Goal: Communication & Community: Answer question/provide support

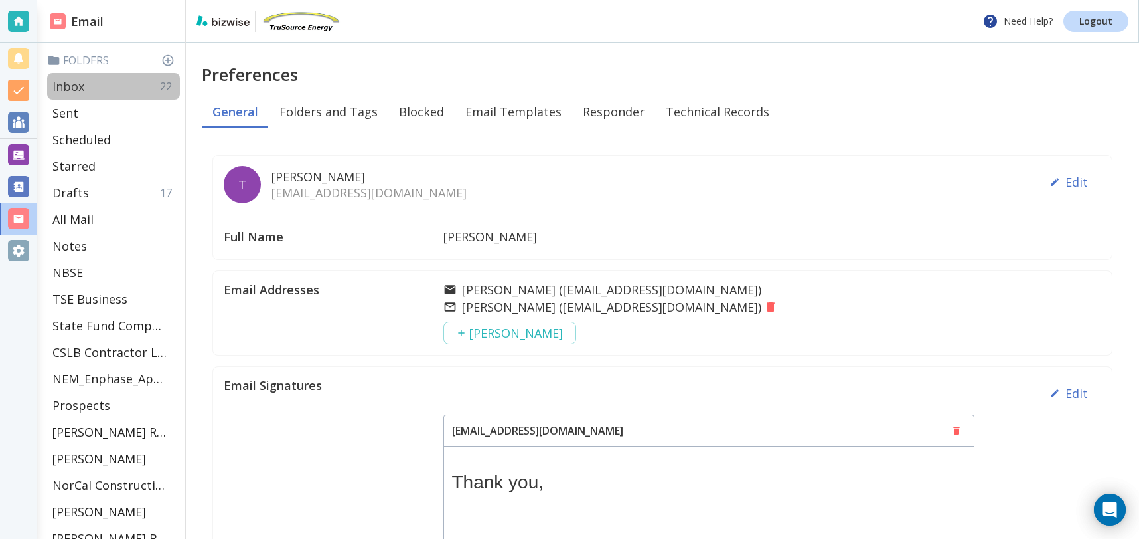
click at [76, 86] on p "Inbox" at bounding box center [68, 86] width 32 height 16
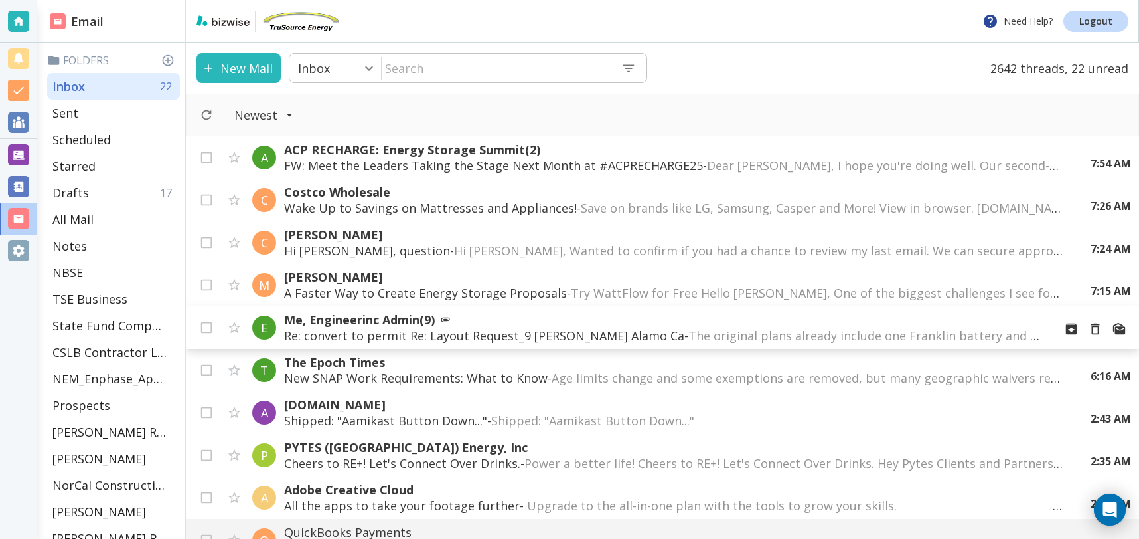
click at [592, 334] on p "Re: convert to permit Re: Layout Request_9 [PERSON_NAME] Alamo Ca - The origina…" at bounding box center [664, 335] width 760 height 16
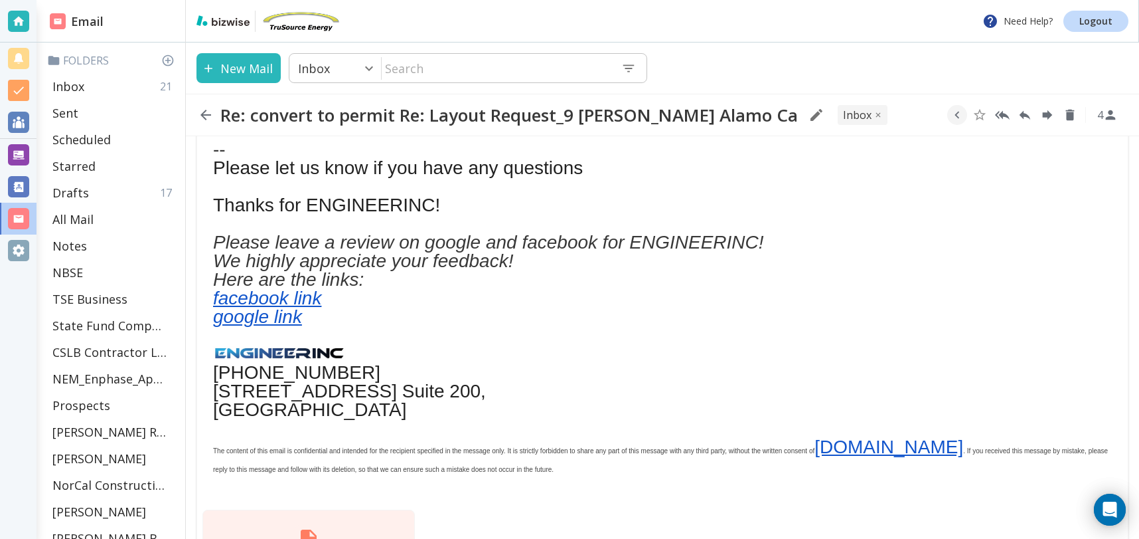
scroll to position [772, 0]
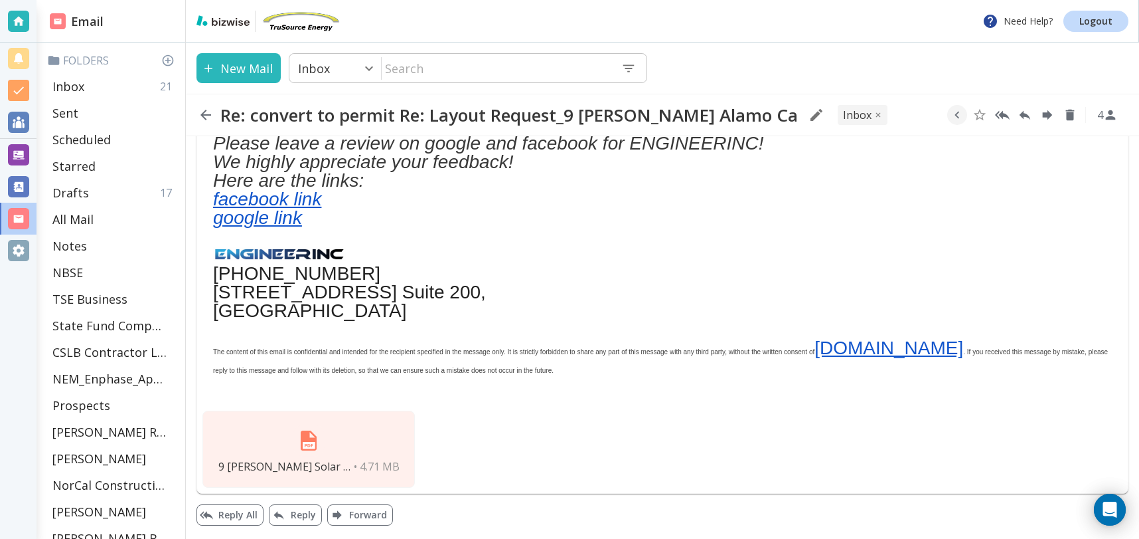
click at [334, 441] on div "9 [PERSON_NAME] Solar Drawings.pdf • 4.71 MB" at bounding box center [309, 448] width 212 height 77
drag, startPoint x: 308, startPoint y: 444, endPoint x: 1023, endPoint y: 12, distance: 835.1
click at [1003, 112] on icon "Reply All" at bounding box center [1002, 115] width 15 height 15
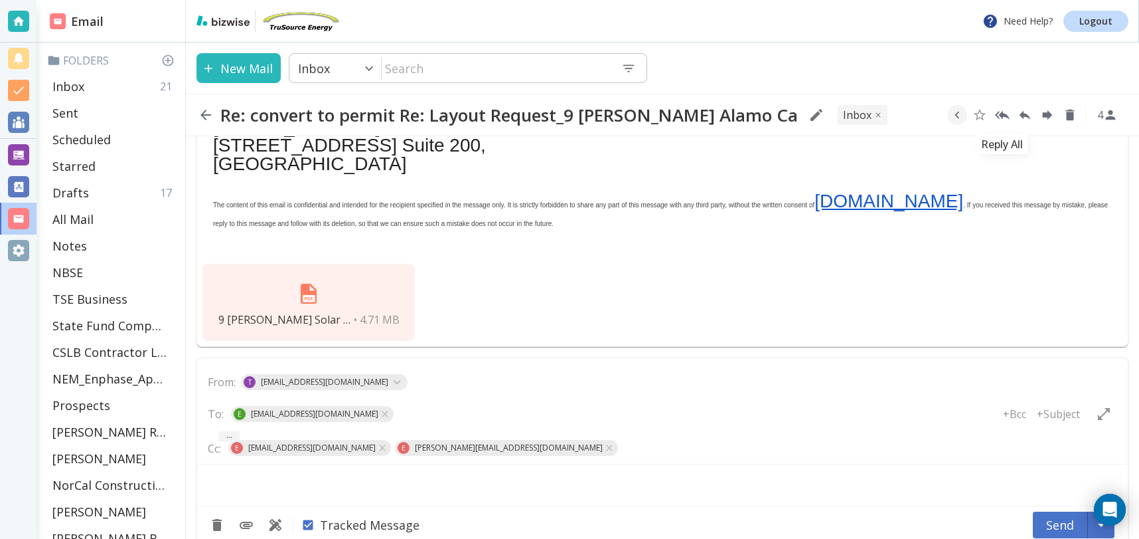
type textarea "<div class="bizwise_content"></div><div class="gmail_signature"><br>--<br><p>Th…"
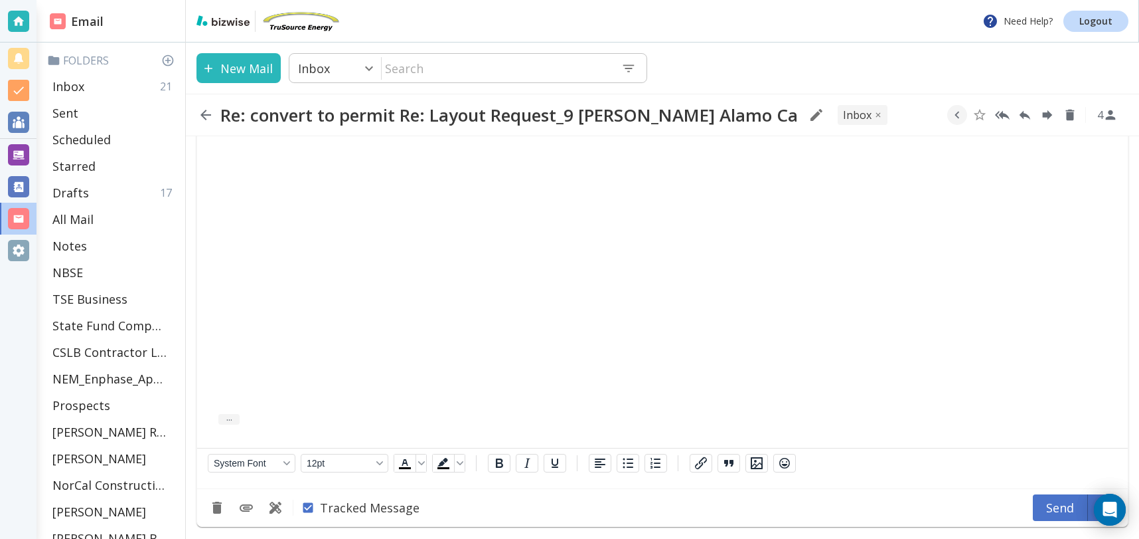
scroll to position [1697, 0]
click at [243, 507] on icon "Add Attachment" at bounding box center [246, 506] width 16 height 16
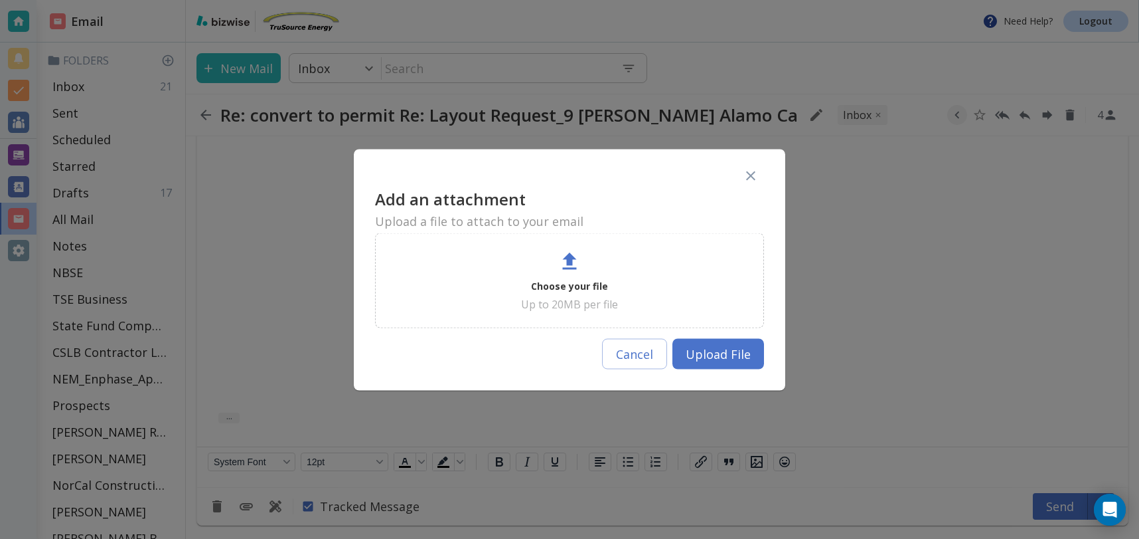
click at [560, 290] on p "Choose your file" at bounding box center [569, 286] width 77 height 16
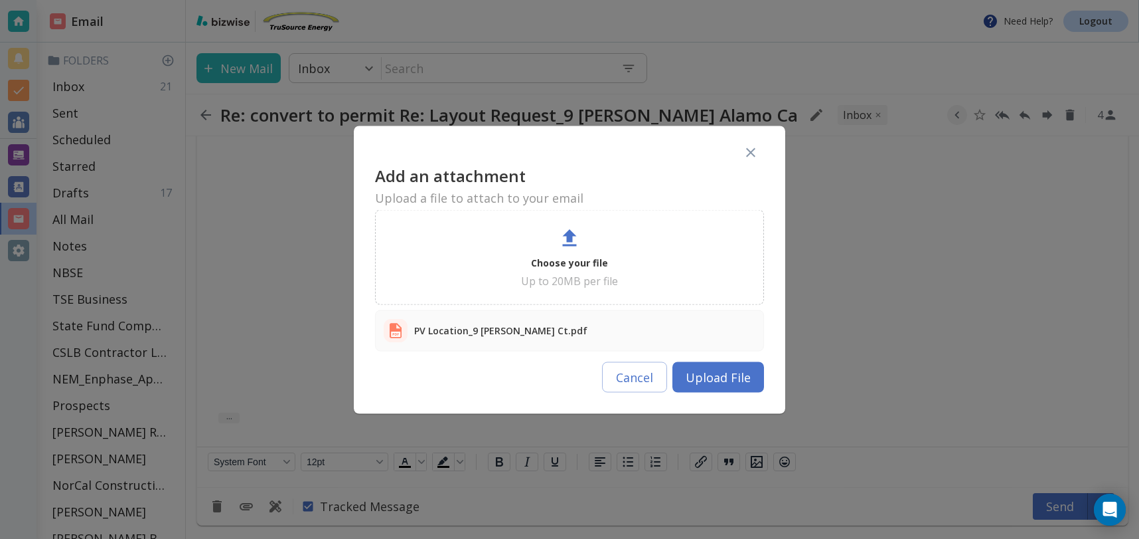
click at [708, 382] on button "Upload File" at bounding box center [719, 376] width 92 height 31
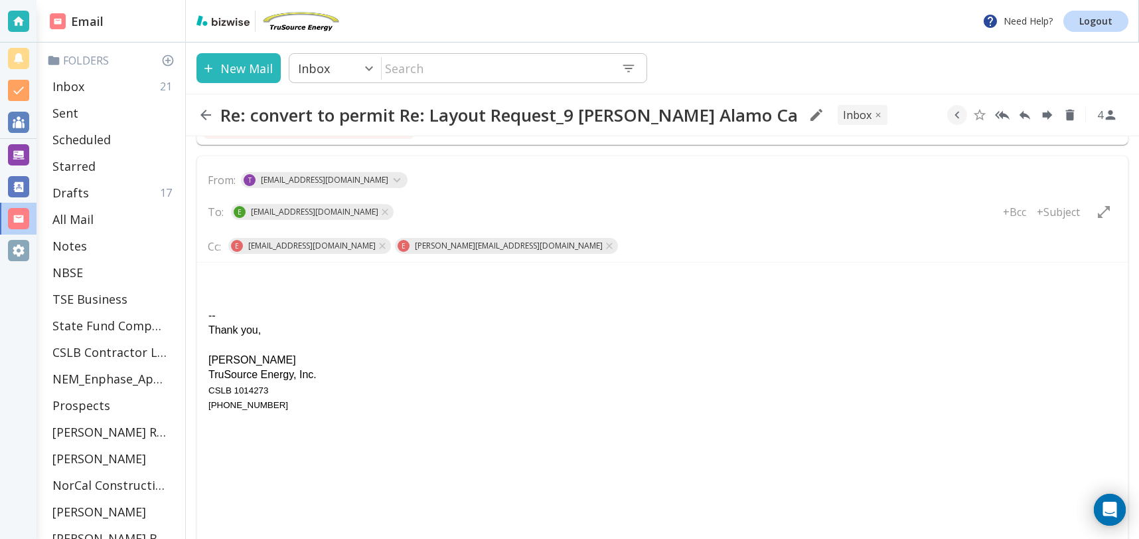
scroll to position [1112, 0]
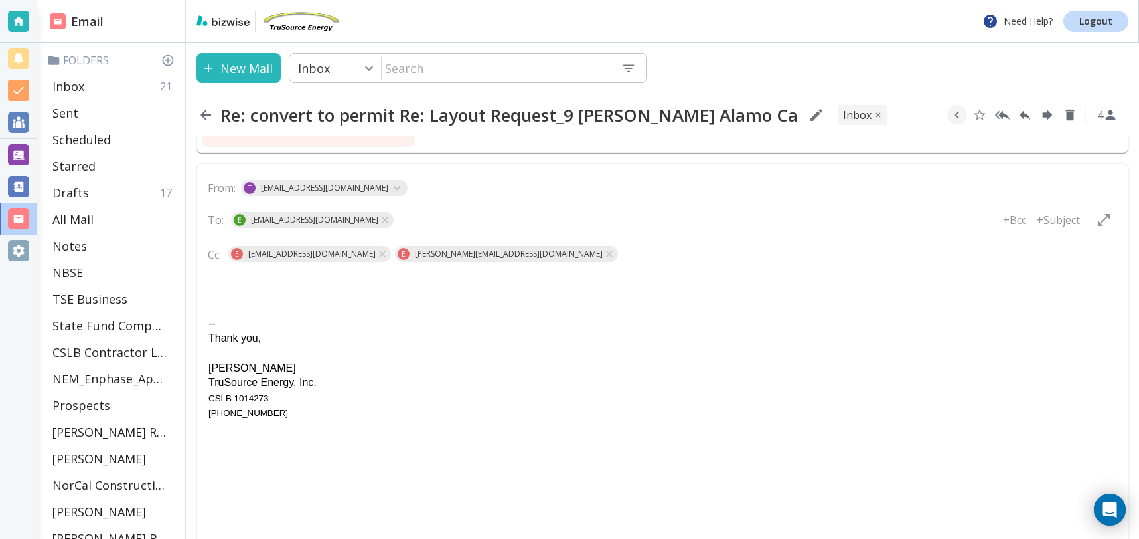
click at [238, 274] on html "-- Thank you, [PERSON_NAME] TruSource Energy, Inc. CSLB 1014273 [PHONE_NUMBER]" at bounding box center [662, 350] width 931 height 161
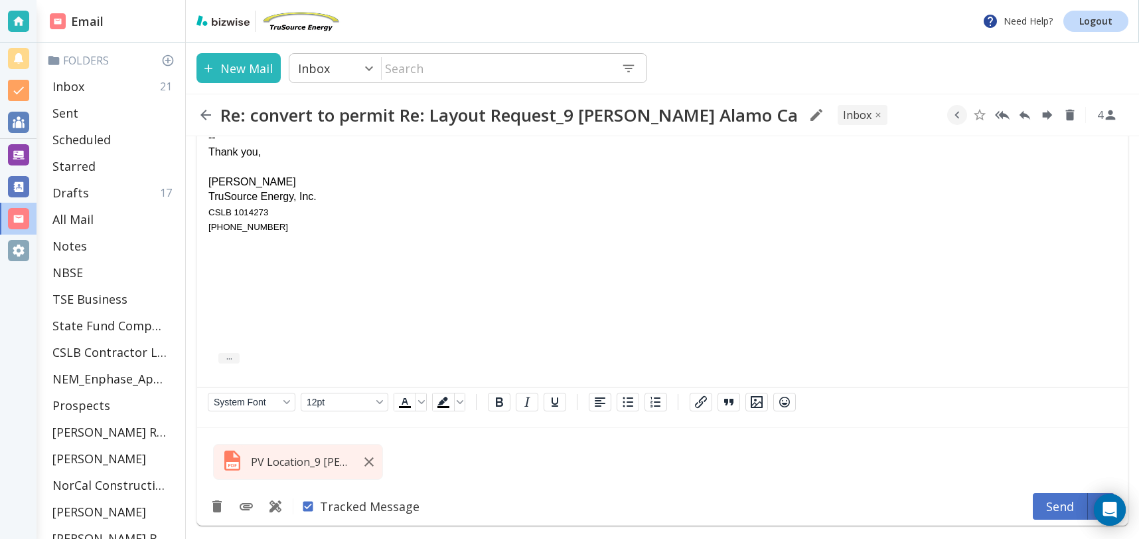
click at [1060, 502] on button "Send" at bounding box center [1060, 506] width 55 height 27
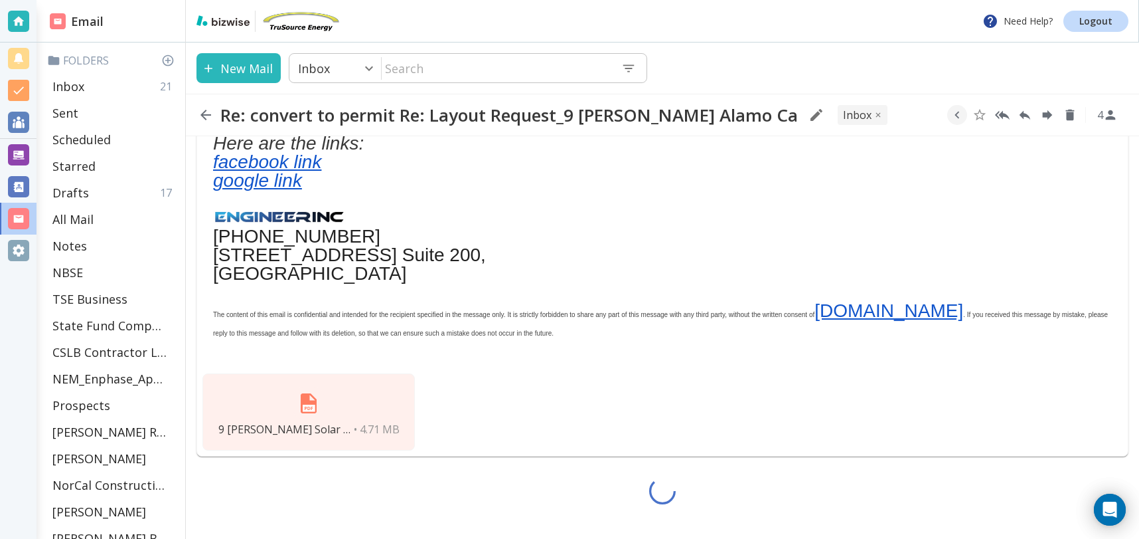
scroll to position [809, 0]
click at [1060, 502] on div at bounding box center [663, 490] width 954 height 69
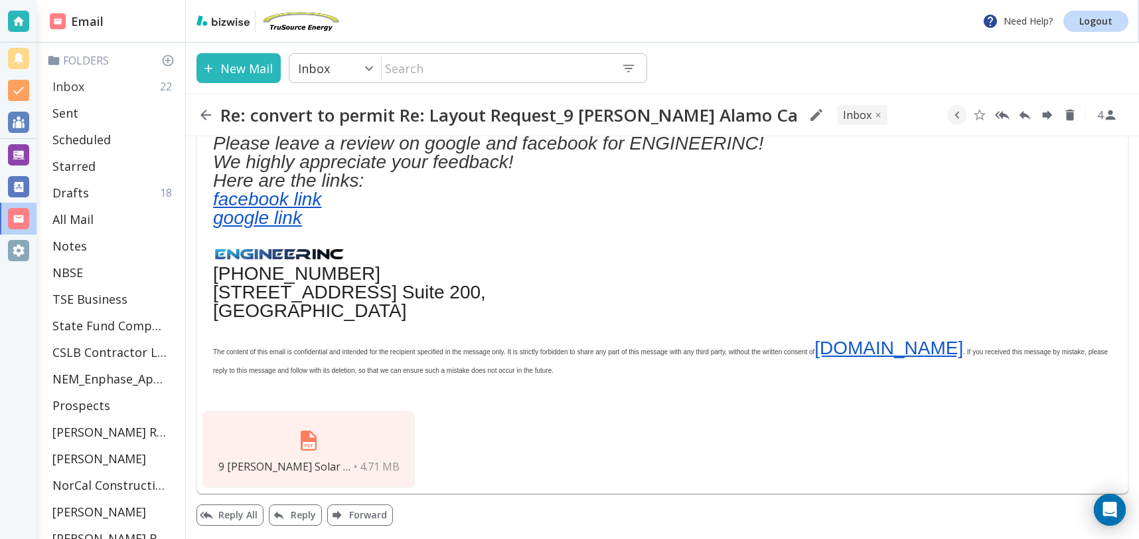
click at [72, 89] on p "Inbox" at bounding box center [68, 86] width 32 height 16
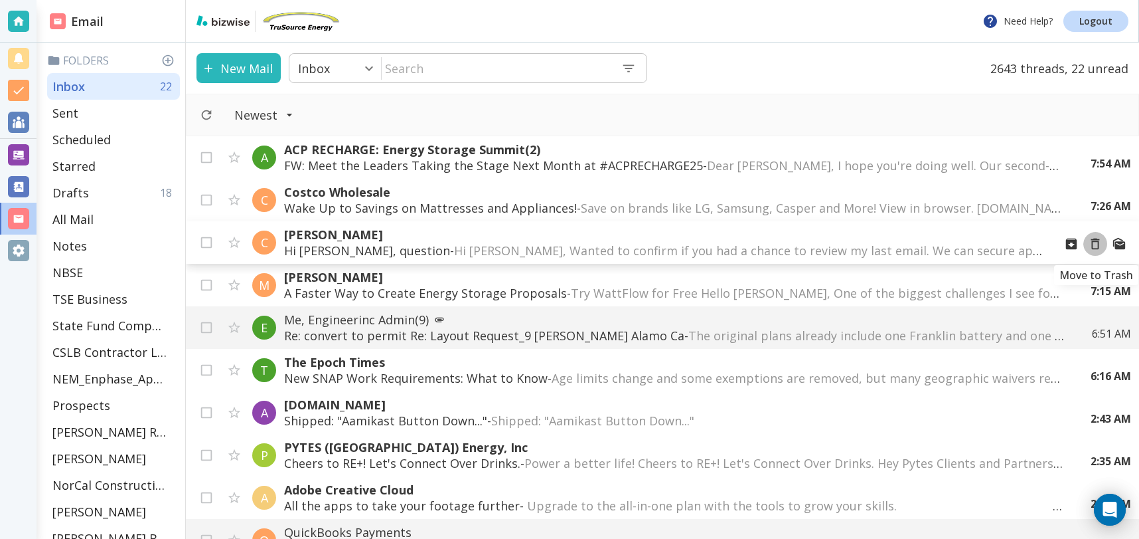
click at [1096, 242] on icon "Move to Trash" at bounding box center [1095, 243] width 15 height 15
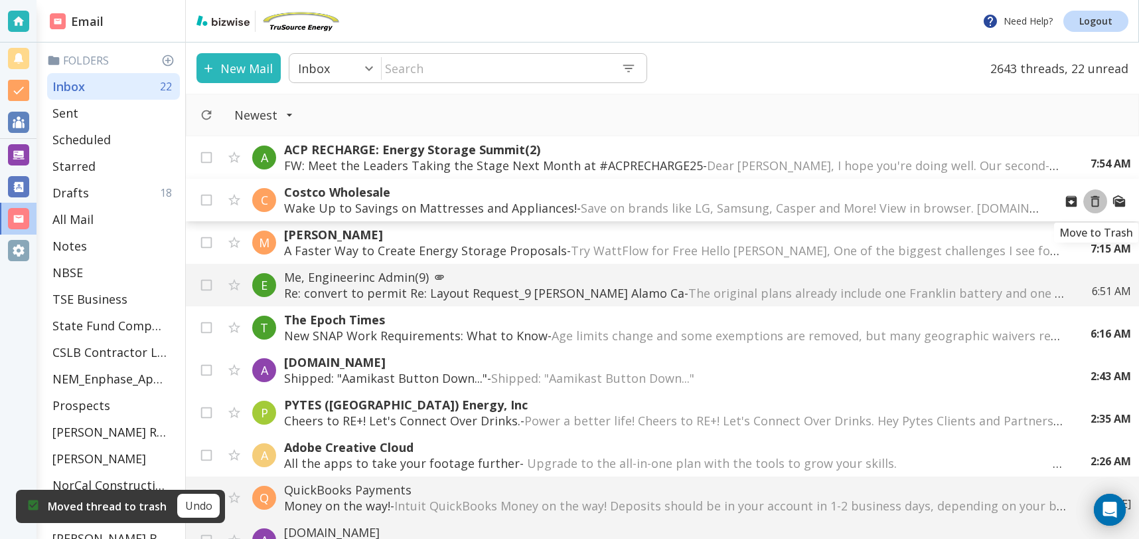
click at [1096, 199] on icon "Move to Trash" at bounding box center [1095, 201] width 15 height 15
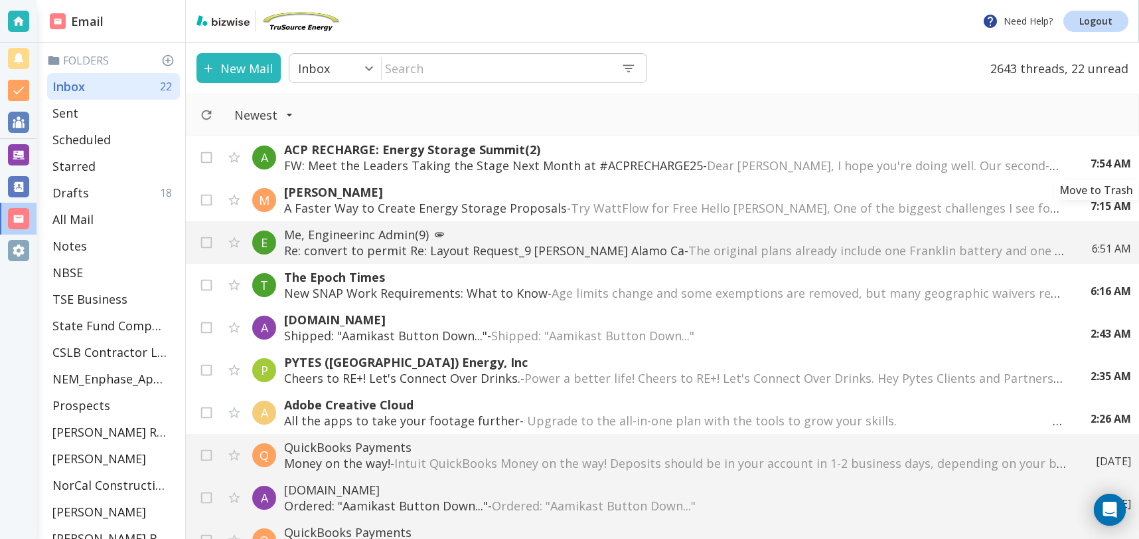
click at [0, 0] on icon "Move to Trash" at bounding box center [0, 0] width 0 height 0
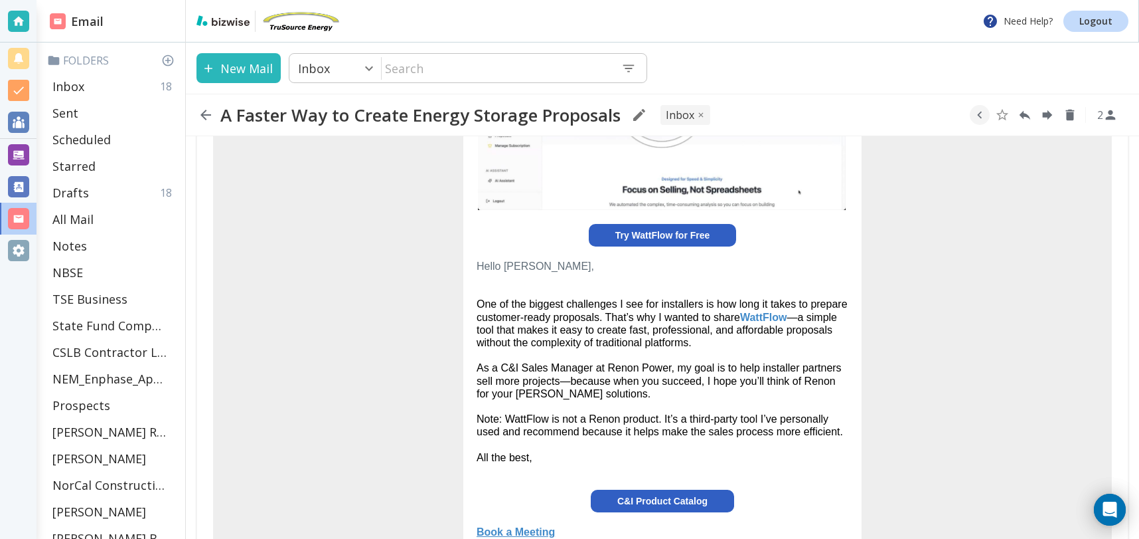
scroll to position [244, 0]
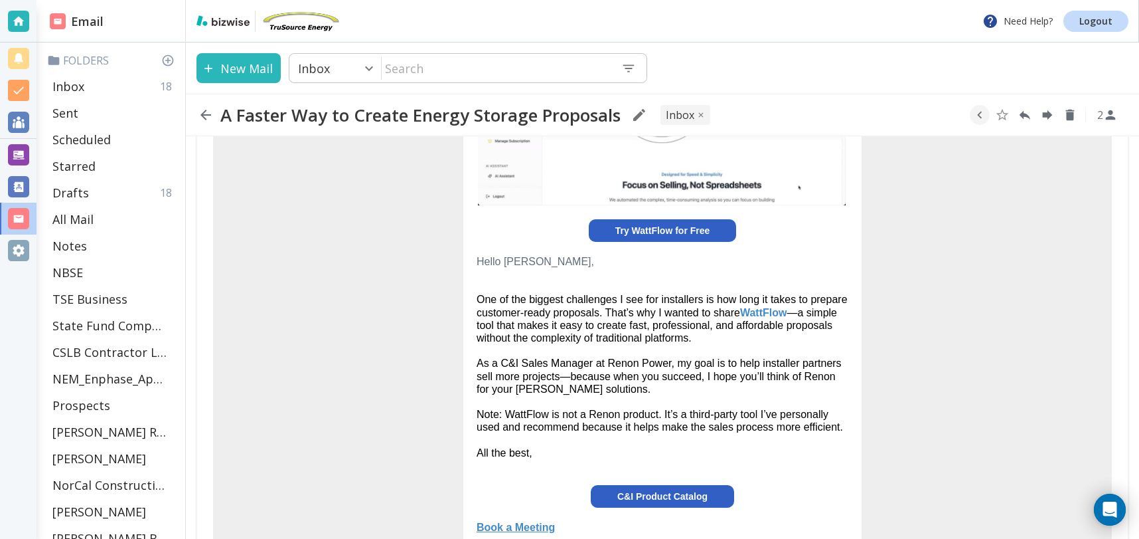
click at [763, 311] on link "WattFlow" at bounding box center [763, 312] width 47 height 11
click at [63, 80] on p "Inbox" at bounding box center [68, 86] width 32 height 16
